Goal: Task Accomplishment & Management: Manage account settings

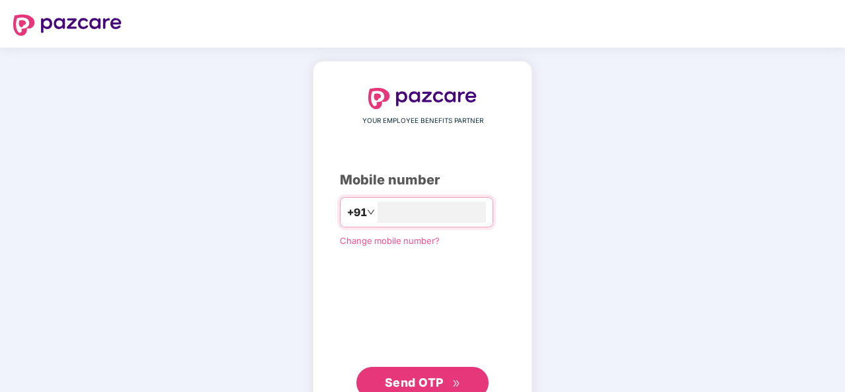
scroll to position [45, 0]
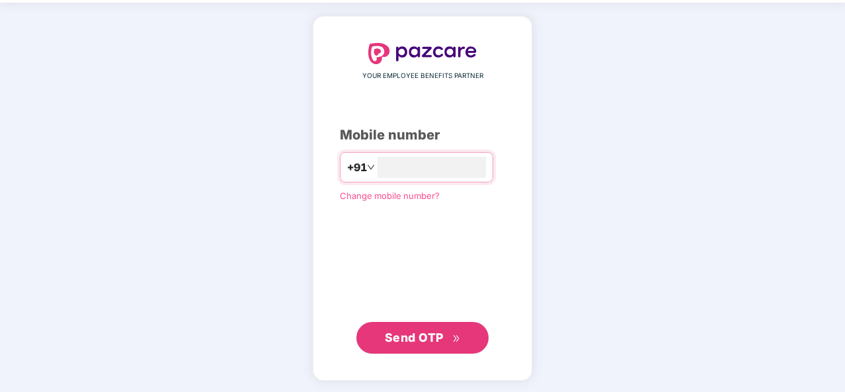
type input "**********"
click at [405, 331] on span "Send OTP" at bounding box center [414, 338] width 59 height 14
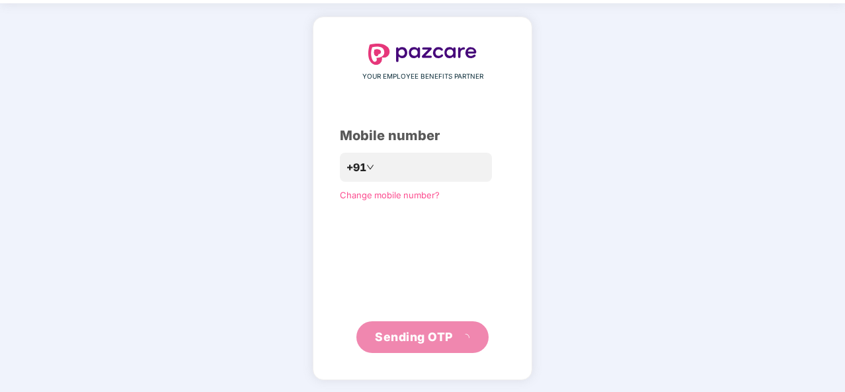
scroll to position [38, 0]
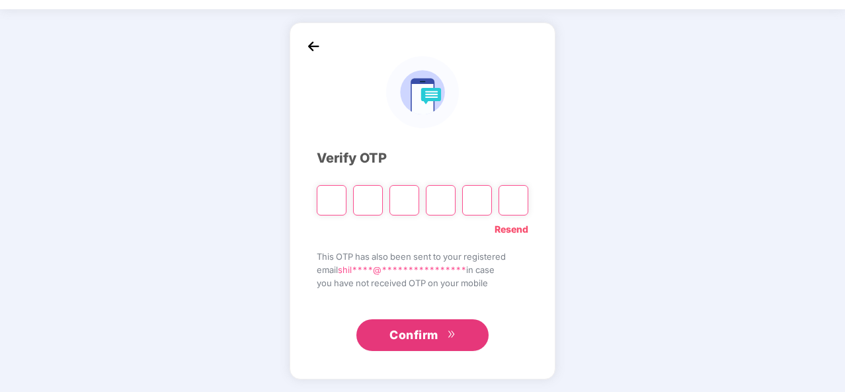
type input "*"
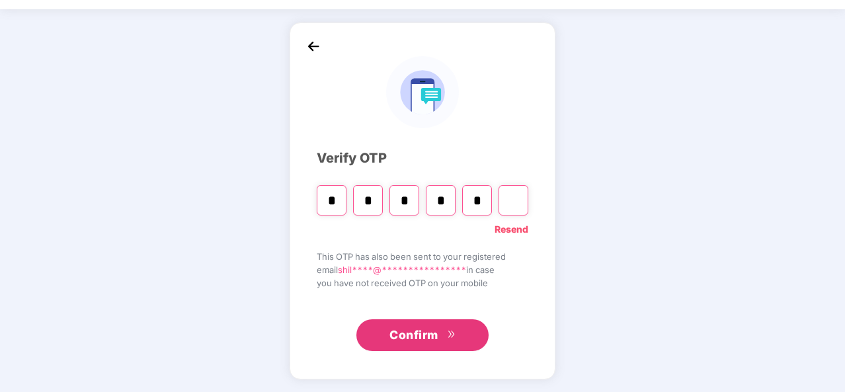
type input "*"
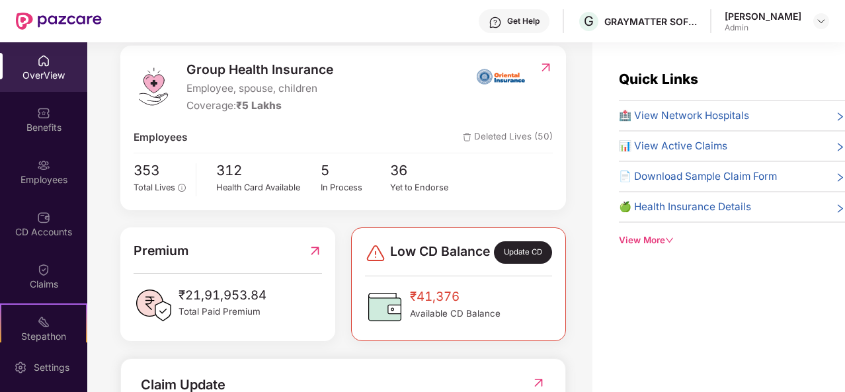
scroll to position [105, 0]
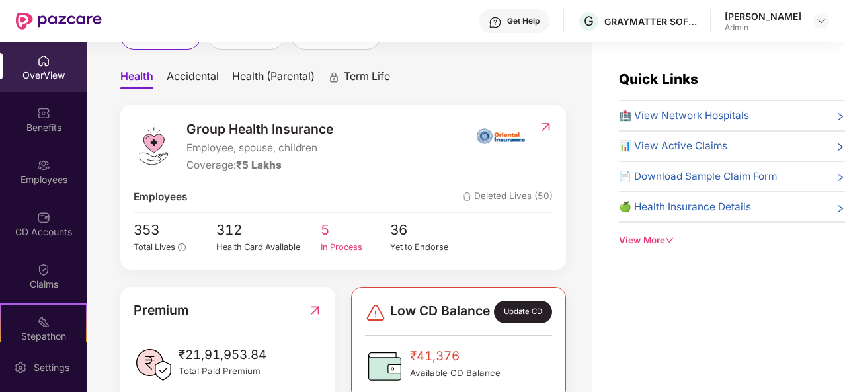
click at [335, 243] on div "In Process" at bounding box center [356, 247] width 70 height 13
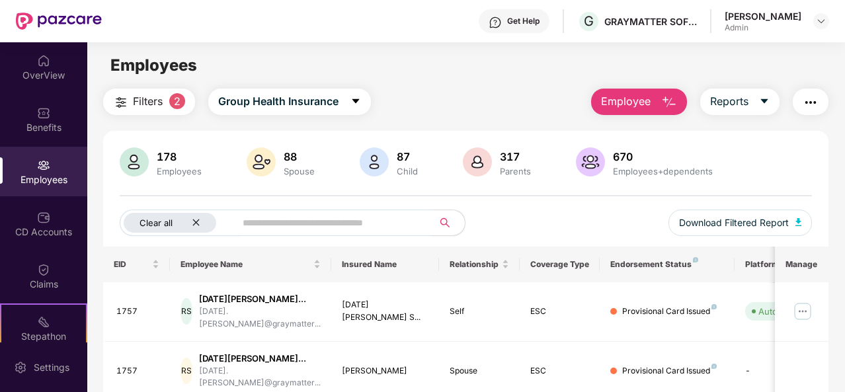
click at [198, 221] on icon "close" at bounding box center [196, 222] width 9 height 9
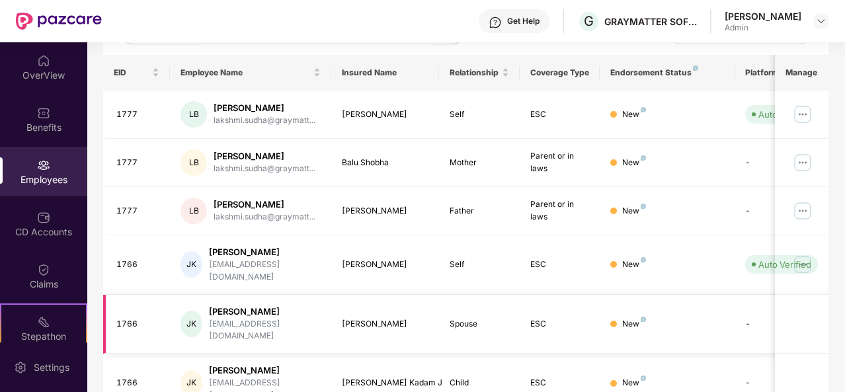
scroll to position [191, 0]
click at [804, 258] on img at bounding box center [802, 265] width 21 height 21
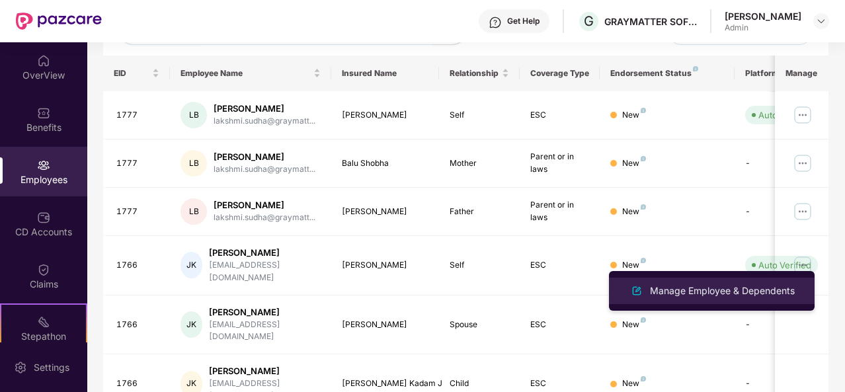
click at [684, 298] on div "Manage Employee & Dependents" at bounding box center [711, 291] width 171 height 16
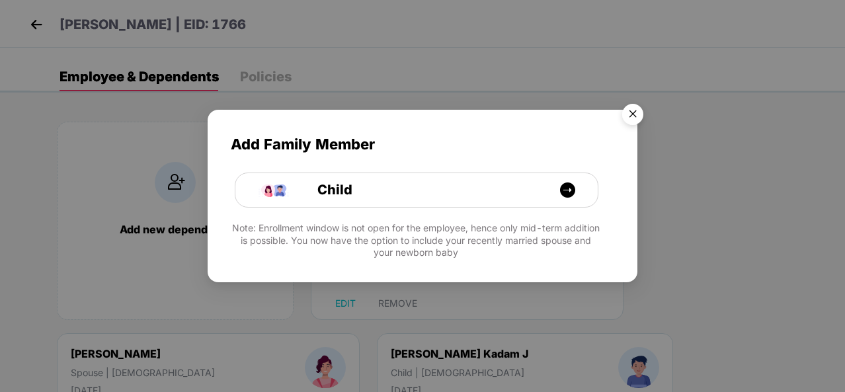
click at [638, 109] on img "Close" at bounding box center [632, 116] width 37 height 37
